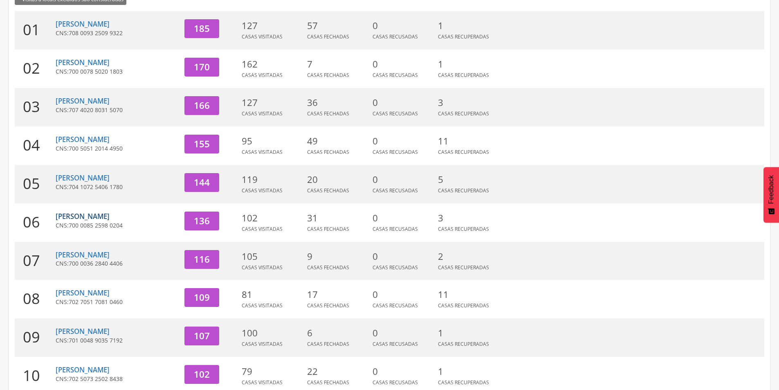
scroll to position [178, 0]
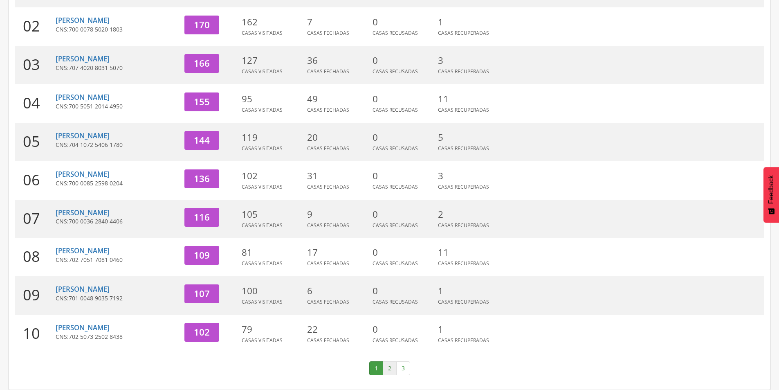
click at [391, 368] on link "2" at bounding box center [390, 368] width 14 height 14
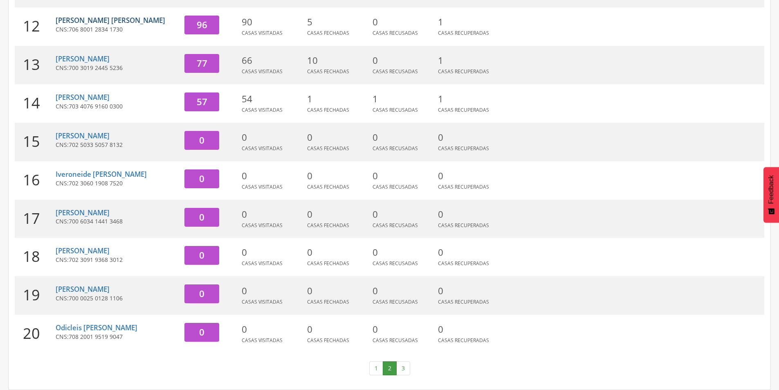
click at [102, 20] on link "[PERSON_NAME] [PERSON_NAME]" at bounding box center [111, 20] width 110 height 9
type input "**********"
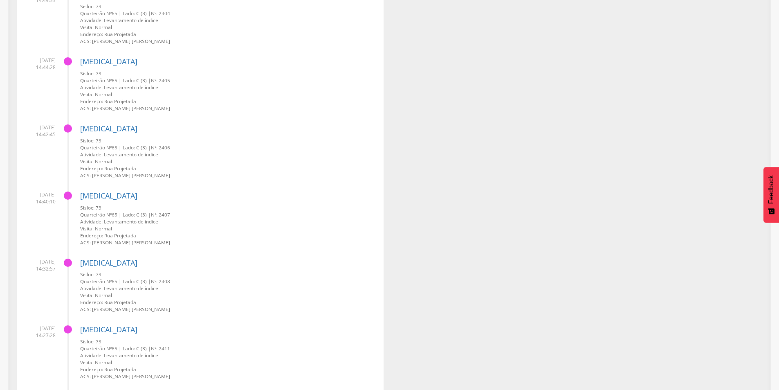
scroll to position [25, 0]
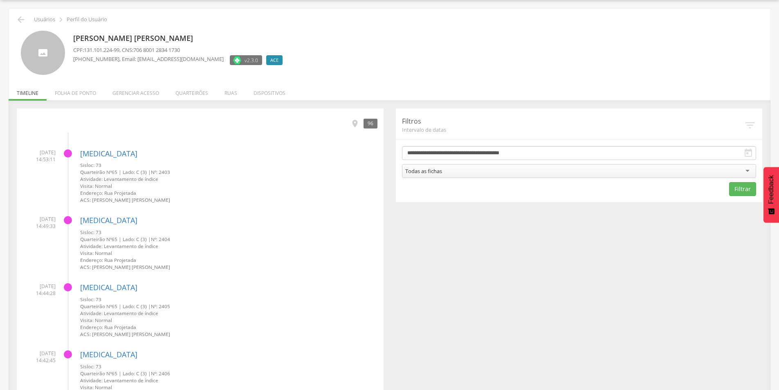
click at [72, 152] on li "[DATE] 14:53:11 [MEDICAL_DATA] Sisloc: 73 Quarteirão Nº 65 | Lado: C (3) | Nº: …" at bounding box center [200, 173] width 355 height 61
click at [359, 123] on icon "" at bounding box center [354, 123] width 9 height 9
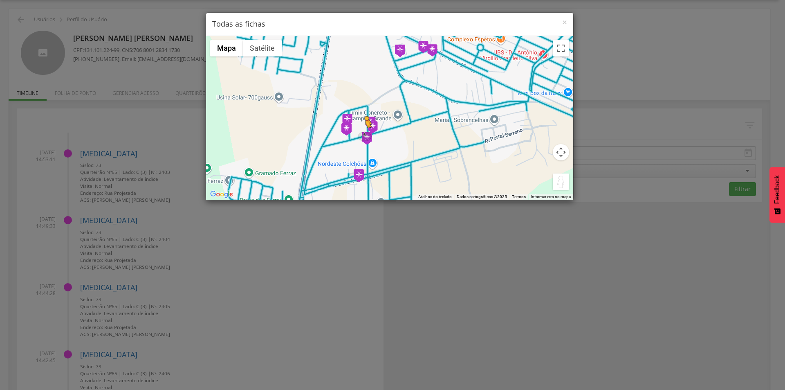
drag, startPoint x: 561, startPoint y: 180, endPoint x: 365, endPoint y: 136, distance: 201.2
click at [365, 136] on div "Pressione as teclas Alt + Enter para ativar o recurso de arrastar com o teclado…" at bounding box center [389, 118] width 367 height 164
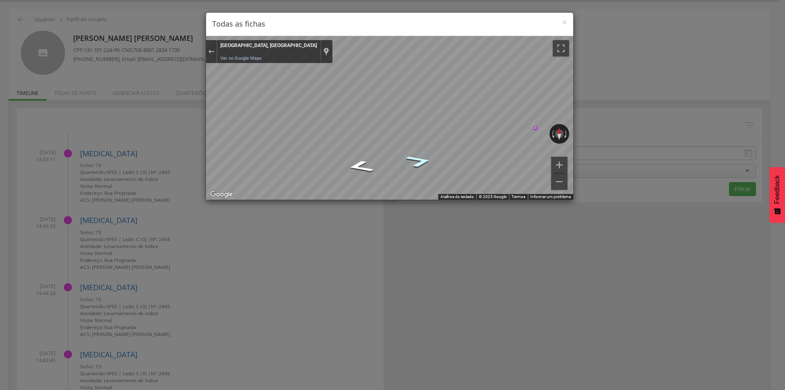
click at [427, 160] on icon "Ir para o leste" at bounding box center [419, 161] width 49 height 18
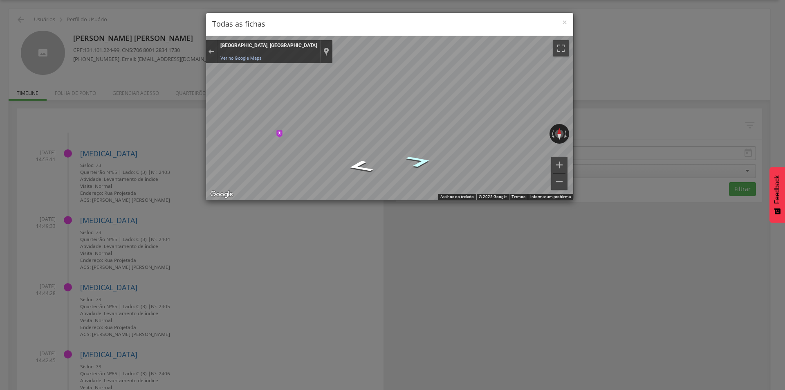
click at [427, 160] on icon "Ir para o leste" at bounding box center [419, 161] width 49 height 18
click at [562, 21] on span "×" at bounding box center [564, 21] width 5 height 11
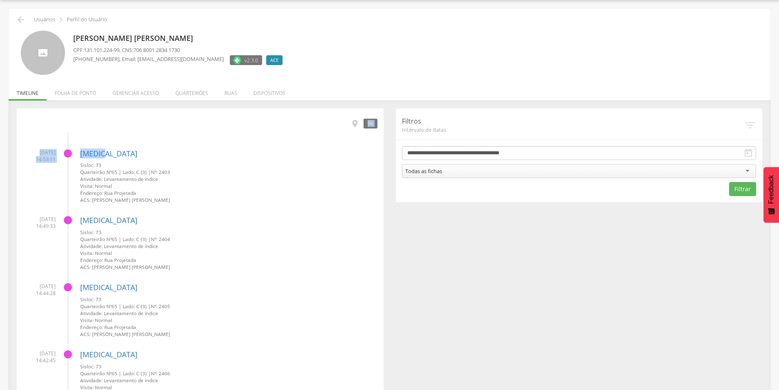
drag, startPoint x: 357, startPoint y: 124, endPoint x: 322, endPoint y: 137, distance: 37.5
click at [355, 123] on icon "" at bounding box center [354, 123] width 9 height 9
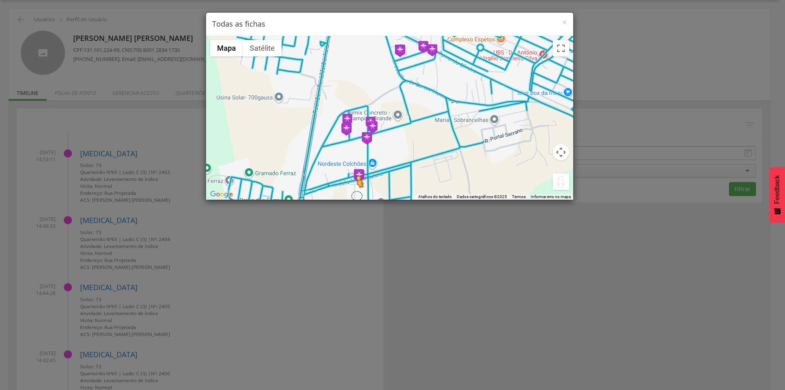
drag, startPoint x: 557, startPoint y: 183, endPoint x: 354, endPoint y: 191, distance: 203.0
click at [355, 194] on div "Pressione as teclas Alt + Enter para ativar o recurso de arrastar com o teclado…" at bounding box center [389, 118] width 367 height 164
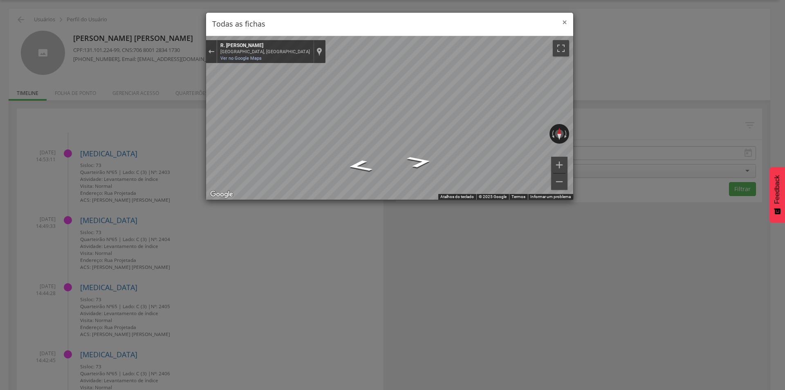
click at [566, 23] on span "×" at bounding box center [564, 21] width 5 height 11
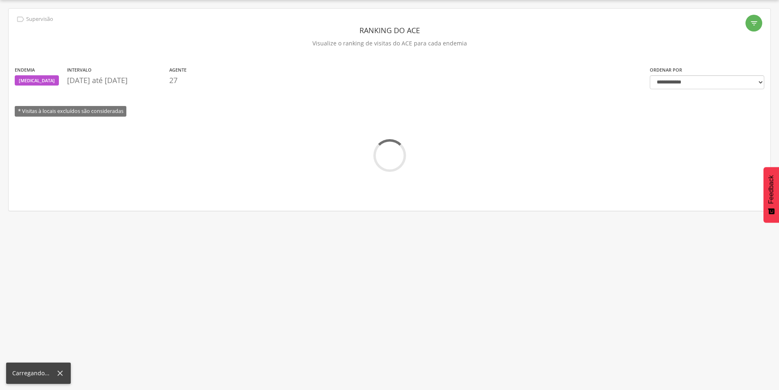
scroll to position [178, 0]
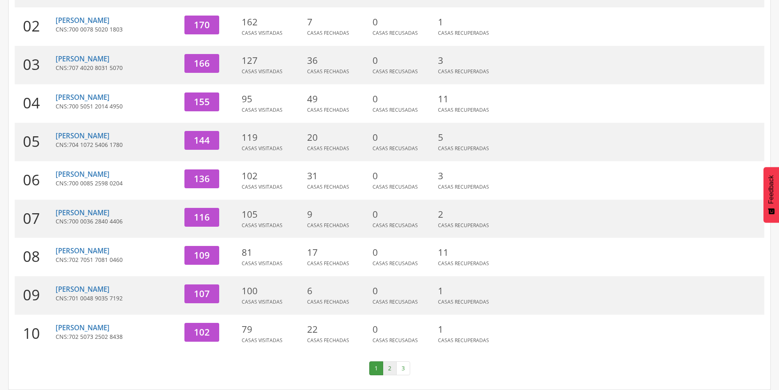
click at [392, 368] on link "2" at bounding box center [390, 368] width 14 height 14
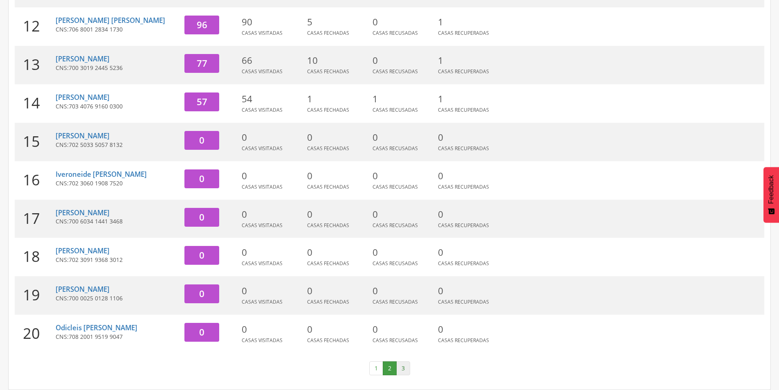
click at [401, 369] on link "3" at bounding box center [403, 368] width 14 height 14
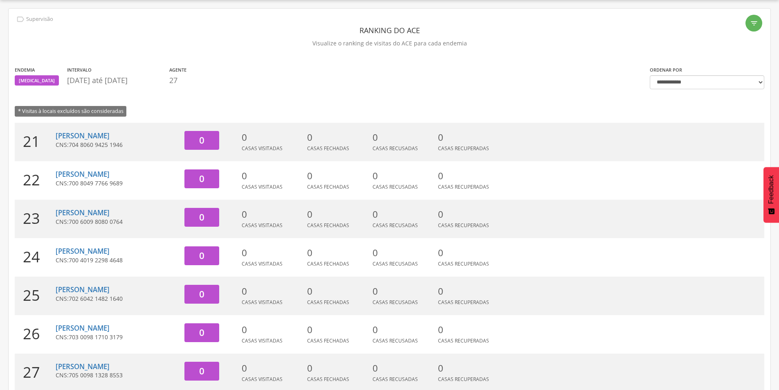
scroll to position [63, 0]
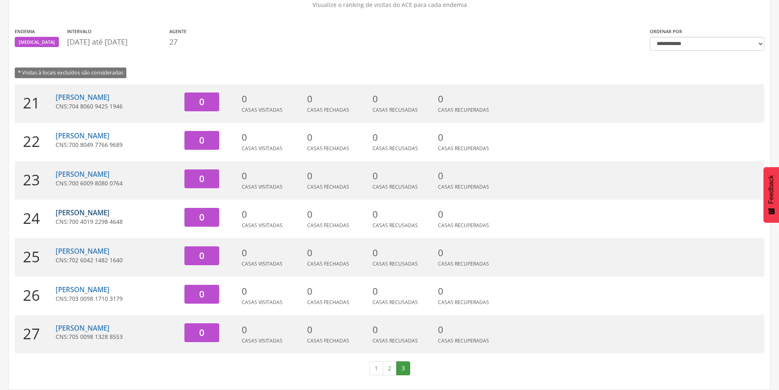
click at [86, 214] on link "[PERSON_NAME]" at bounding box center [83, 212] width 54 height 9
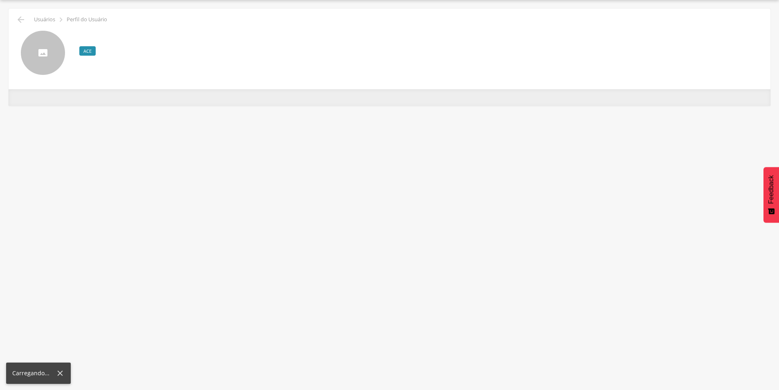
scroll to position [25, 0]
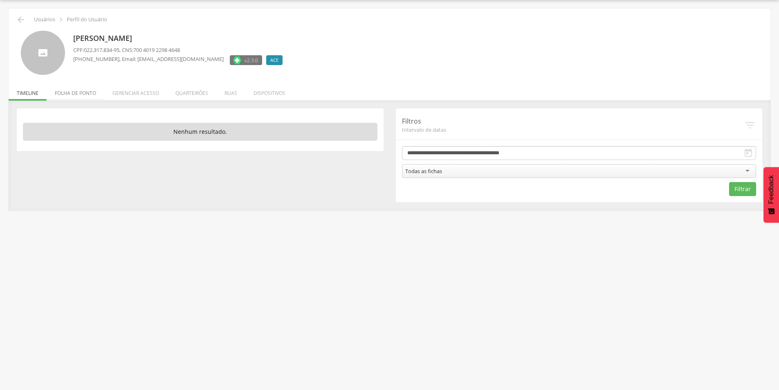
click at [74, 93] on li "Folha de ponto" at bounding box center [76, 90] width 58 height 19
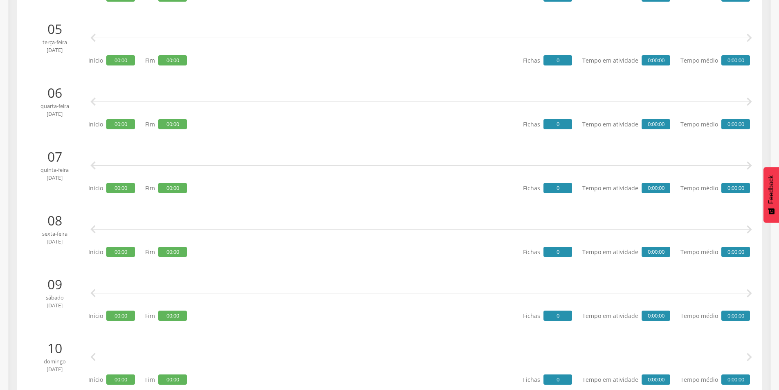
scroll to position [0, 0]
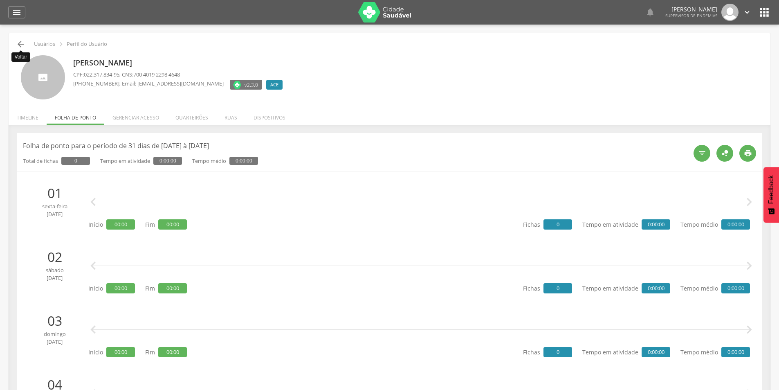
click at [22, 43] on icon "" at bounding box center [21, 44] width 10 height 10
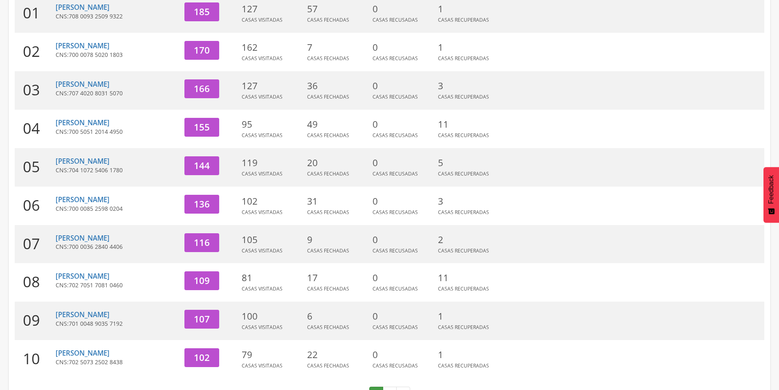
scroll to position [178, 0]
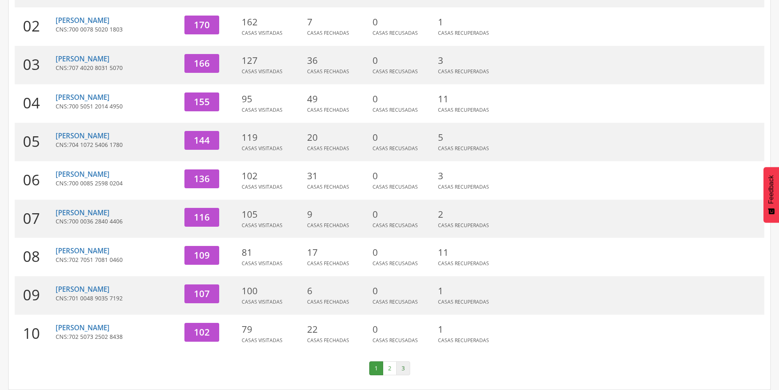
click at [403, 371] on link "3" at bounding box center [403, 368] width 14 height 14
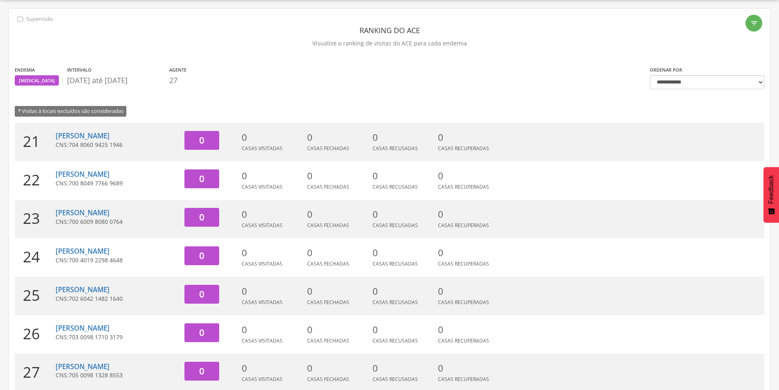
scroll to position [63, 0]
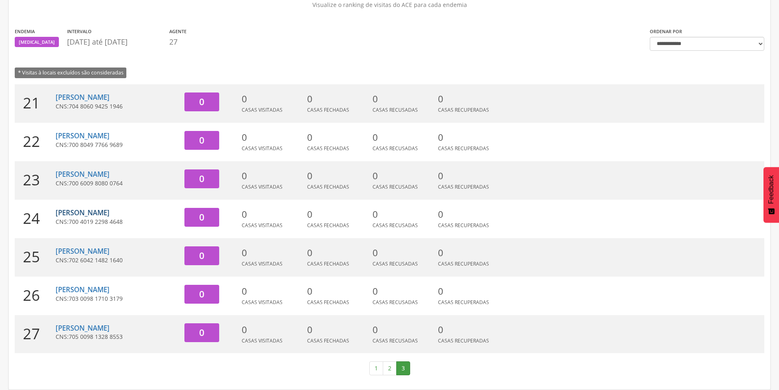
click at [91, 215] on link "[PERSON_NAME]" at bounding box center [83, 212] width 54 height 9
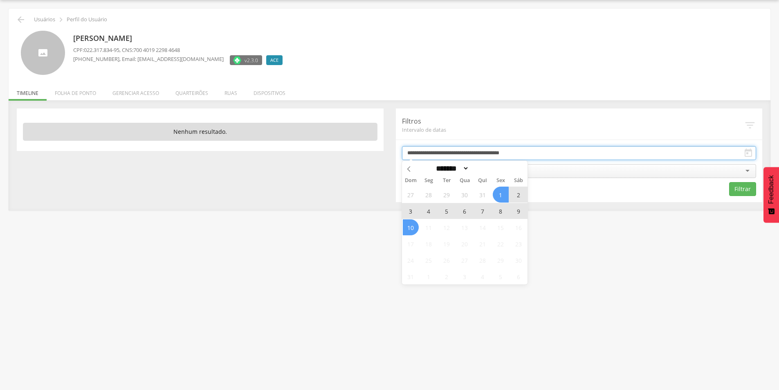
click at [434, 157] on input "**********" at bounding box center [579, 153] width 355 height 14
click at [624, 263] on div " Usuários  Perfil do Usuário [PERSON_NAME] CPF: 022.317.834-95 , CNS: 700 401…" at bounding box center [389, 195] width 779 height 390
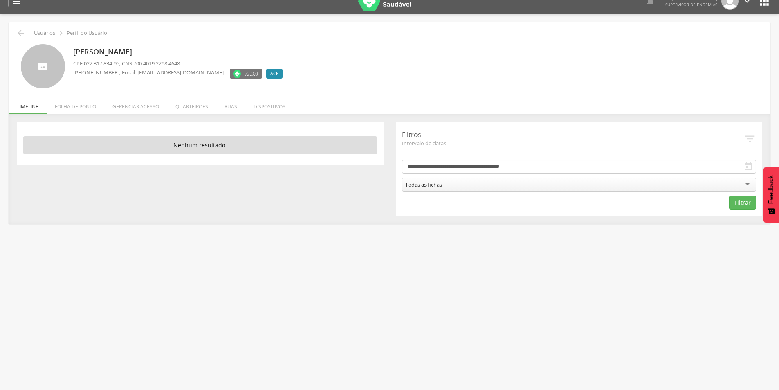
scroll to position [0, 0]
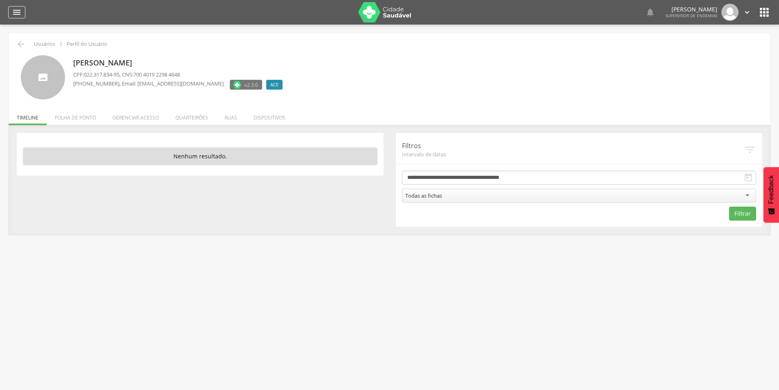
click at [19, 11] on icon "" at bounding box center [17, 12] width 10 height 10
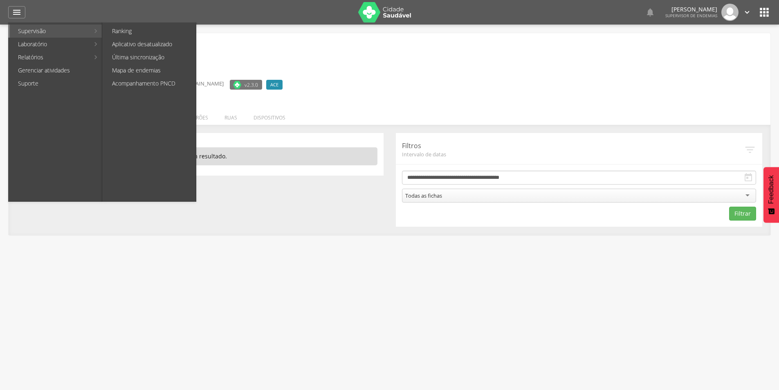
click at [28, 28] on link "Supervisão" at bounding box center [50, 31] width 80 height 13
click at [130, 33] on link "Ranking" at bounding box center [150, 31] width 92 height 13
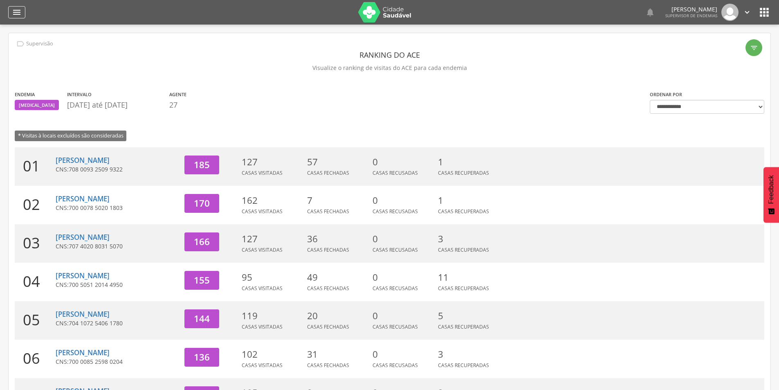
click at [17, 8] on icon "" at bounding box center [17, 12] width 10 height 10
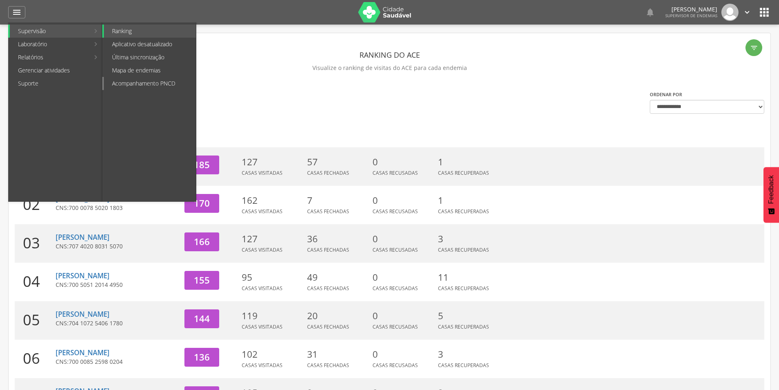
click at [144, 82] on link "Acompanhamento PNCD" at bounding box center [150, 83] width 92 height 13
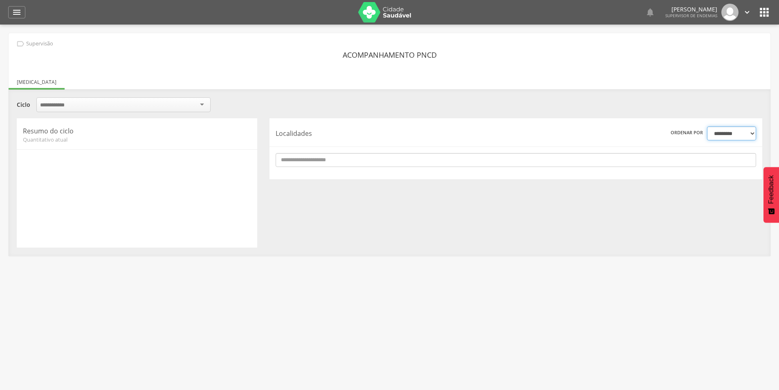
click at [750, 132] on select "**********" at bounding box center [731, 133] width 49 height 14
select select "*"
click at [707, 126] on select "**********" at bounding box center [731, 133] width 49 height 14
click at [16, 10] on icon "" at bounding box center [17, 12] width 10 height 10
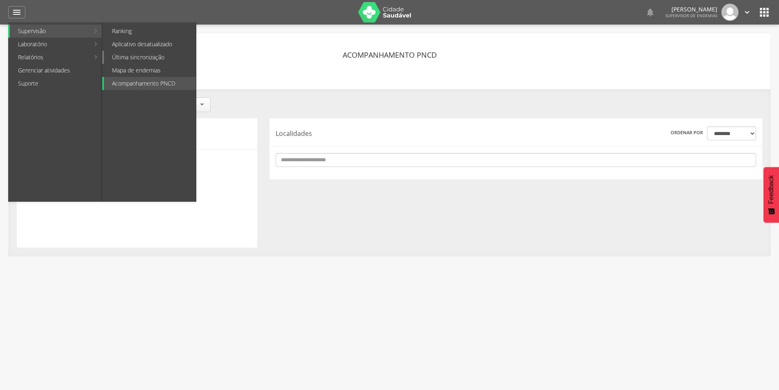
click at [137, 56] on link "Última sincronização" at bounding box center [150, 57] width 92 height 13
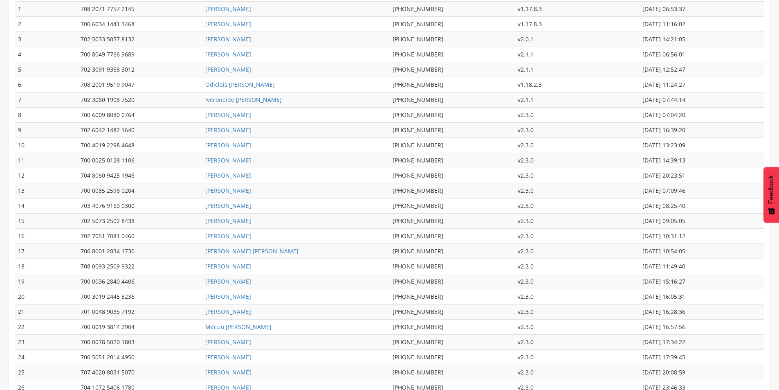
scroll to position [155, 0]
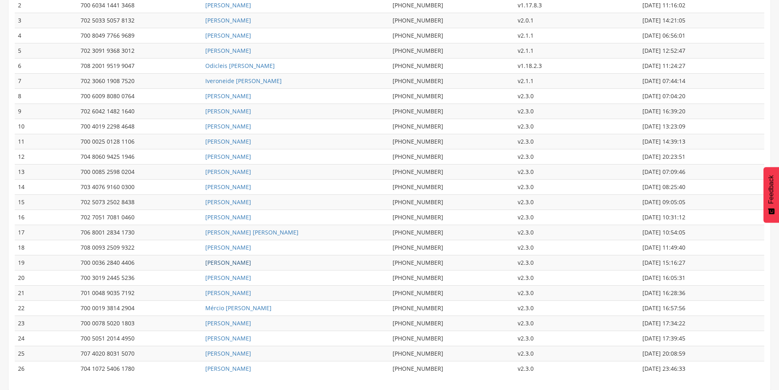
click at [248, 262] on link "[PERSON_NAME]" at bounding box center [228, 262] width 46 height 8
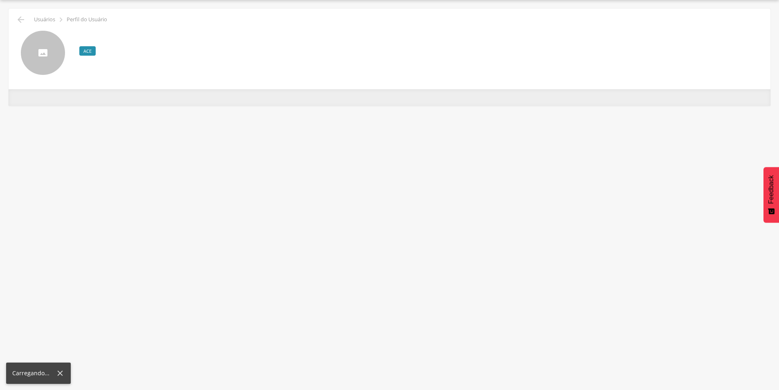
scroll to position [25, 0]
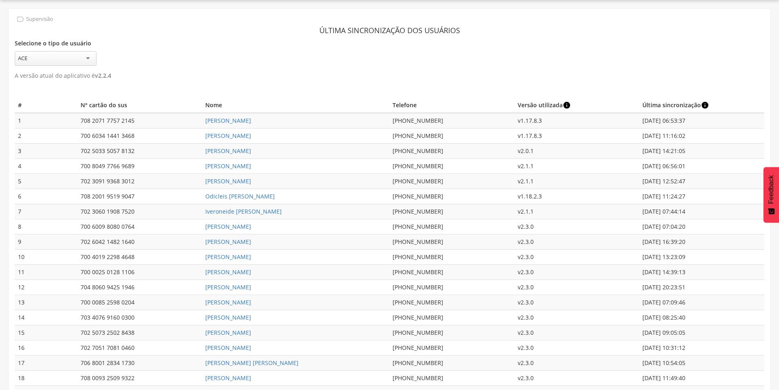
scroll to position [155, 0]
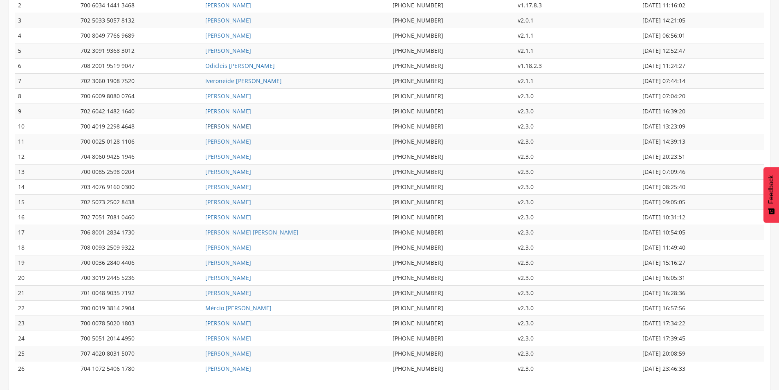
click at [251, 124] on link "[PERSON_NAME]" at bounding box center [228, 126] width 46 height 8
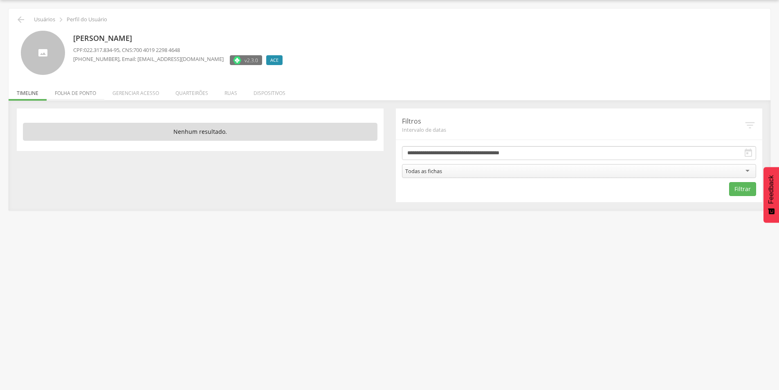
click at [86, 94] on li "Folha de ponto" at bounding box center [76, 90] width 58 height 19
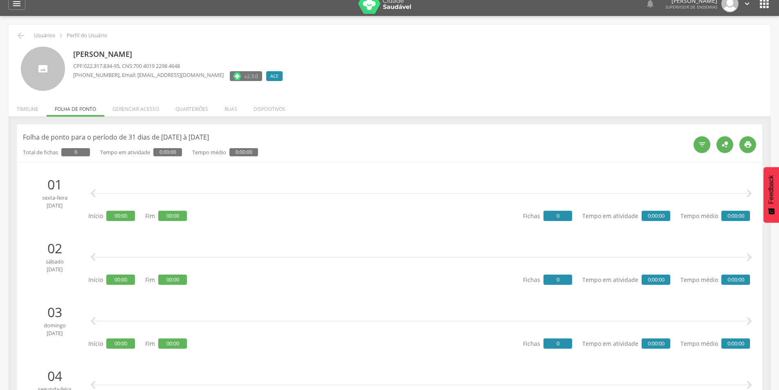
scroll to position [0, 0]
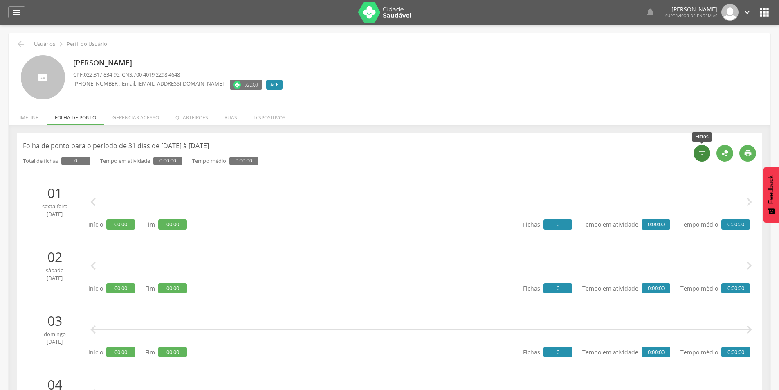
click at [703, 158] on div "" at bounding box center [702, 153] width 17 height 17
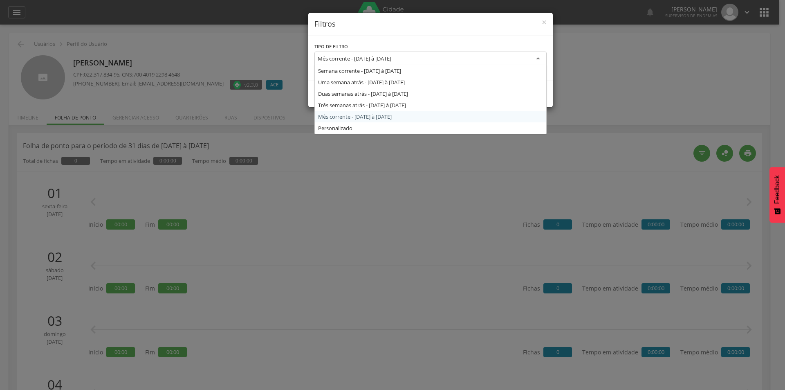
click at [536, 57] on div "Mês corrente - [DATE] à [DATE]" at bounding box center [430, 59] width 232 height 15
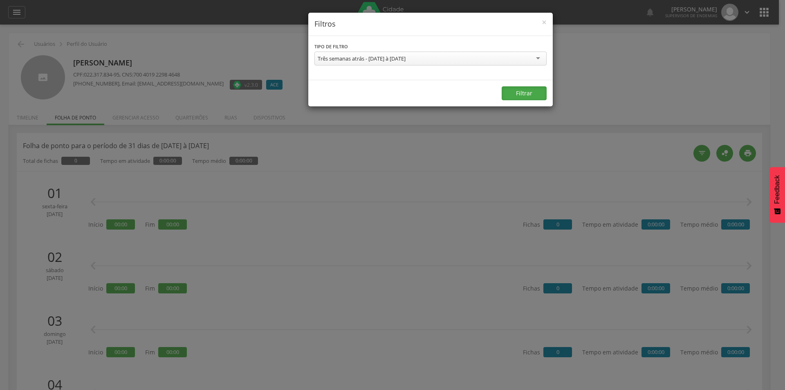
click at [532, 88] on button "Filtrar" at bounding box center [524, 93] width 45 height 14
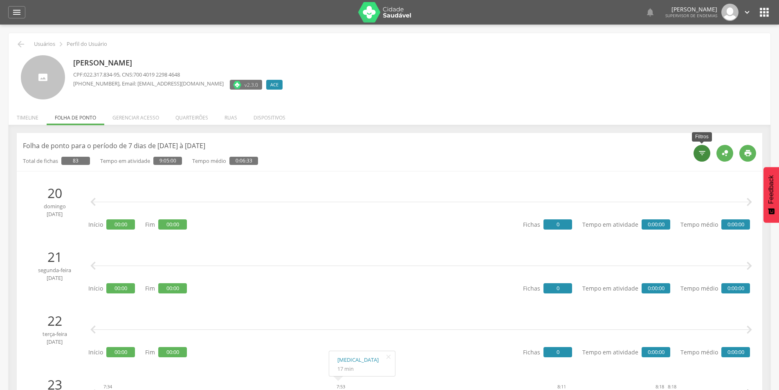
click at [701, 158] on div "" at bounding box center [702, 153] width 17 height 17
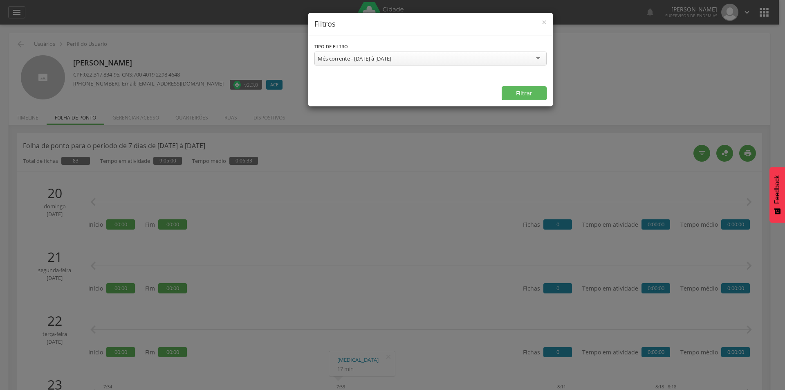
click at [535, 57] on div "Mês corrente - [DATE] à [DATE]" at bounding box center [430, 59] width 232 height 14
click at [532, 90] on button "Filtrar" at bounding box center [524, 93] width 45 height 14
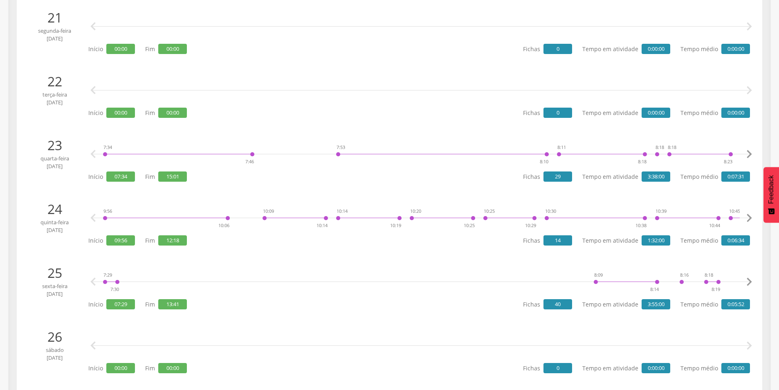
scroll to position [251, 0]
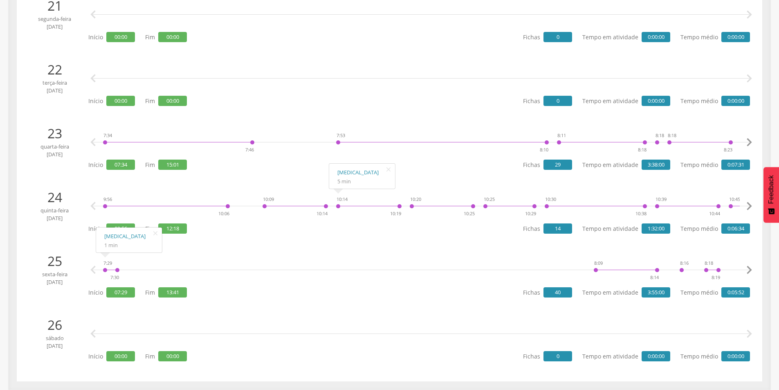
click at [560, 290] on span "40" at bounding box center [557, 292] width 29 height 10
